Goal: Task Accomplishment & Management: Manage account settings

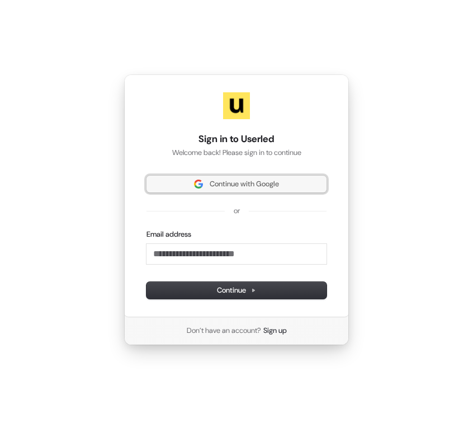
click at [297, 187] on span "Continue with Google" at bounding box center [236, 184] width 167 height 10
click at [295, 183] on span "Continue with Google" at bounding box center [236, 184] width 167 height 10
click at [256, 186] on span "Continue with Google" at bounding box center [244, 184] width 69 height 10
